Goal: Transaction & Acquisition: Subscribe to service/newsletter

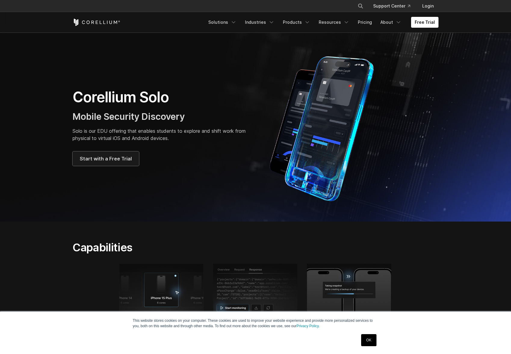
click at [119, 163] on link "Start with a Free Trial" at bounding box center [106, 158] width 67 height 14
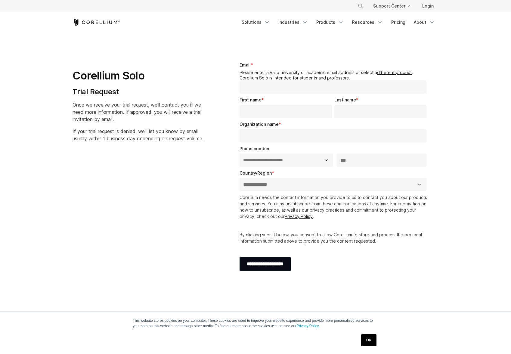
select select "**"
click at [277, 17] on div "Free Trial Solutions" at bounding box center [256, 22] width 366 height 20
click at [274, 21] on link "Solutions" at bounding box center [256, 22] width 36 height 11
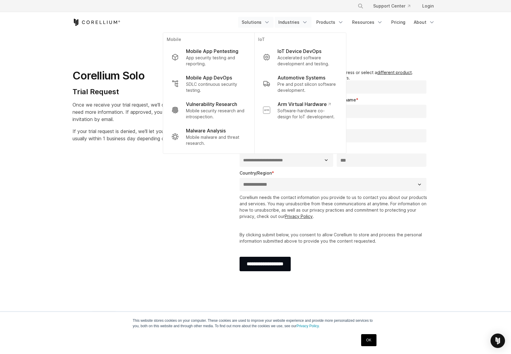
click at [297, 21] on link "Industries" at bounding box center [293, 22] width 37 height 11
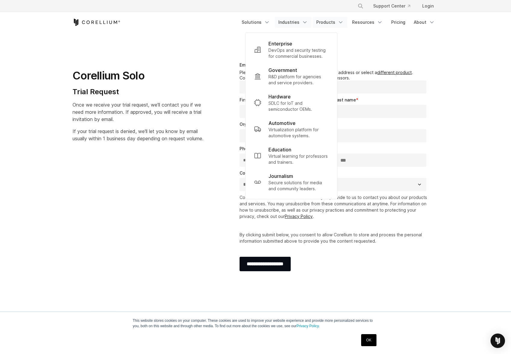
click at [337, 21] on link "Products" at bounding box center [330, 22] width 35 height 11
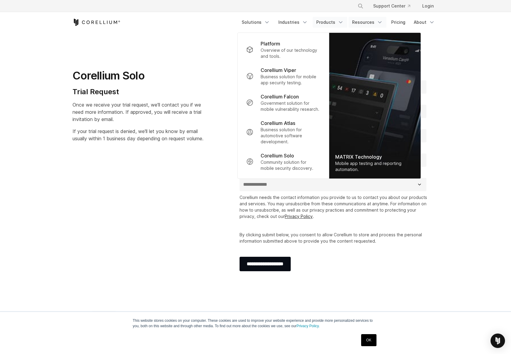
click at [354, 21] on link "Resources" at bounding box center [367, 22] width 38 height 11
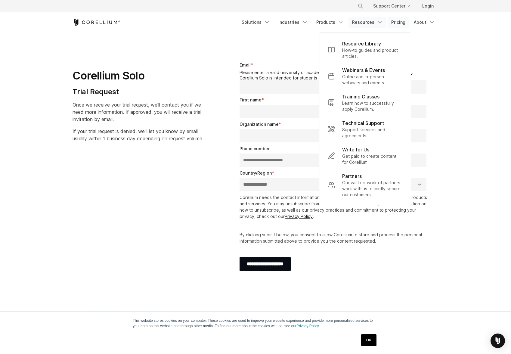
click at [390, 21] on link "Pricing" at bounding box center [398, 22] width 21 height 11
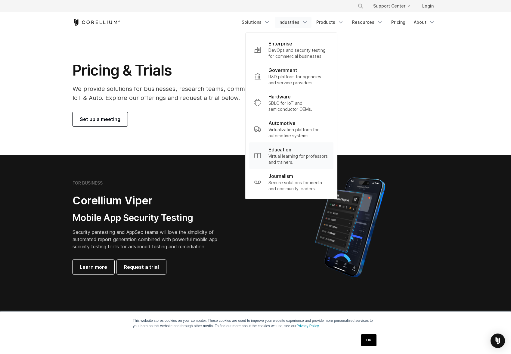
click at [296, 156] on p "Virtual learning for professors and trainers." at bounding box center [298, 159] width 60 height 12
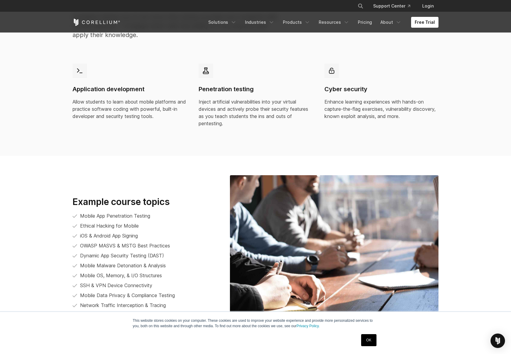
scroll to position [1263, 0]
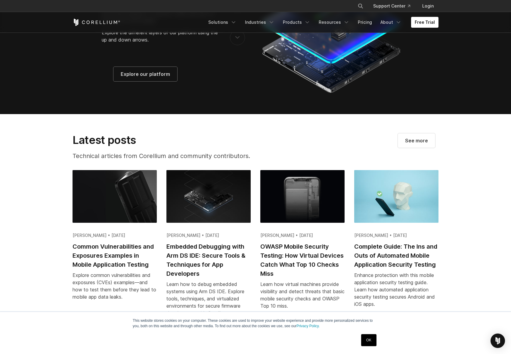
scroll to position [1042, 0]
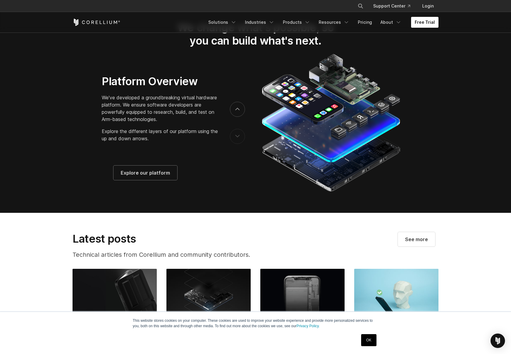
click at [426, 24] on link "Free Trial" at bounding box center [424, 22] width 27 height 11
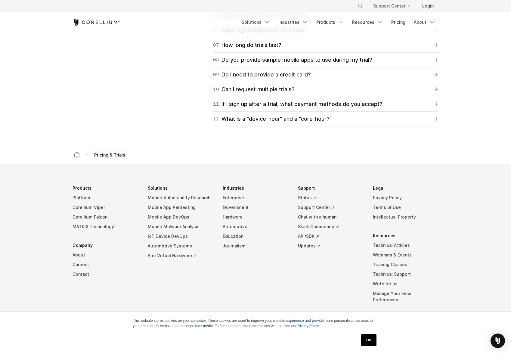
scroll to position [966, 0]
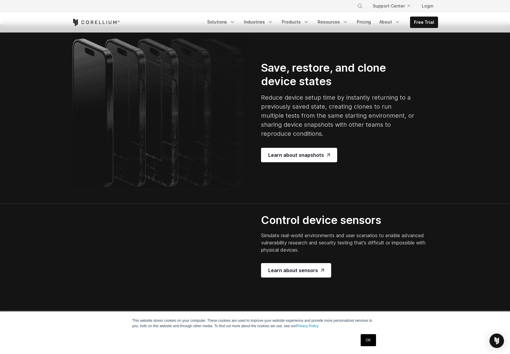
scroll to position [1234, 0]
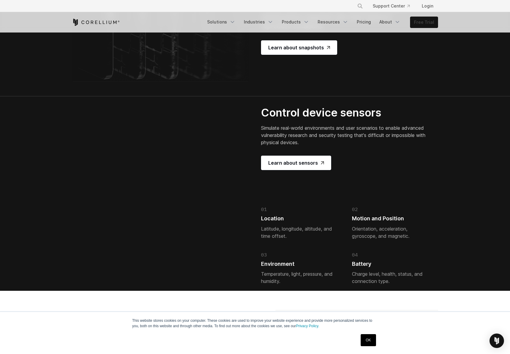
click at [432, 25] on link "Free Trial" at bounding box center [423, 22] width 27 height 11
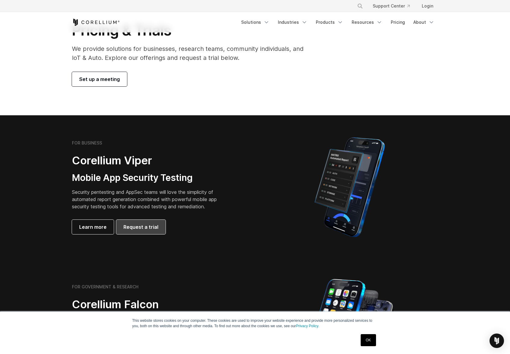
scroll to position [30, 0]
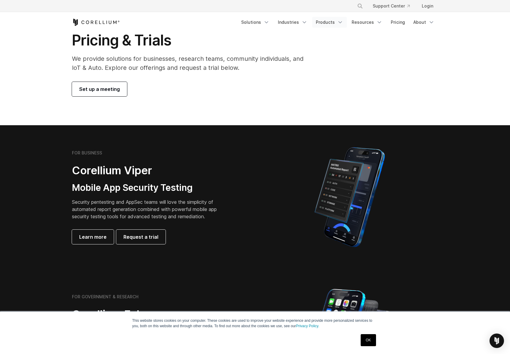
click at [326, 23] on link "Products" at bounding box center [329, 22] width 35 height 11
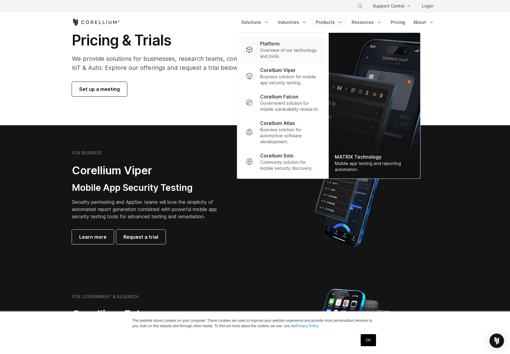
click at [280, 40] on p "Platform" at bounding box center [270, 43] width 20 height 7
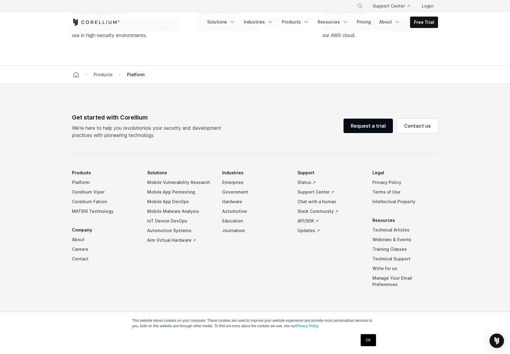
scroll to position [2769, 0]
